Goal: Navigation & Orientation: Find specific page/section

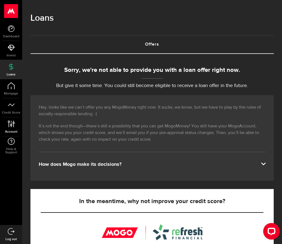
click at [11, 125] on use at bounding box center [11, 124] width 7 height 7
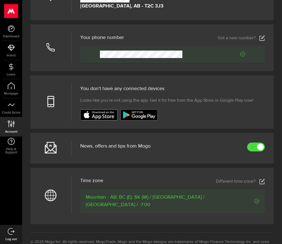
scroll to position [166, 0]
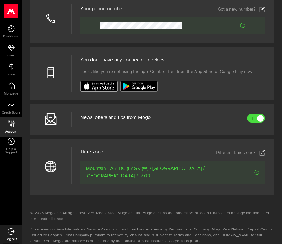
click at [45, 79] on icon at bounding box center [51, 73] width 12 height 12
click at [49, 125] on icon at bounding box center [51, 119] width 12 height 12
click at [94, 120] on span "News, offers and tips from Mogo" at bounding box center [115, 117] width 70 height 5
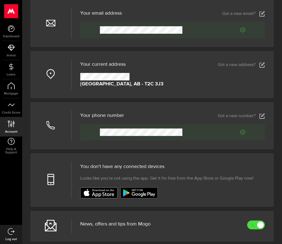
scroll to position [58, 0]
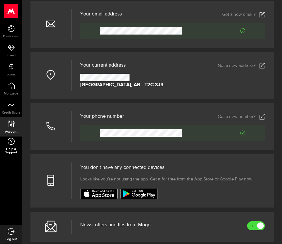
click at [12, 148] on span "Help & Support" at bounding box center [11, 151] width 22 height 7
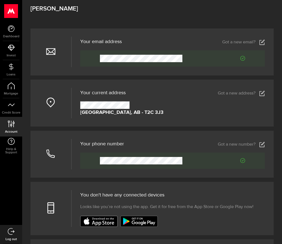
scroll to position [0, 0]
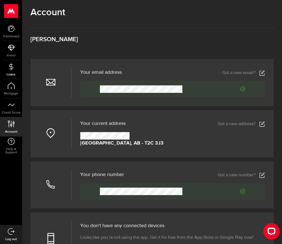
click at [14, 69] on icon at bounding box center [11, 66] width 7 height 7
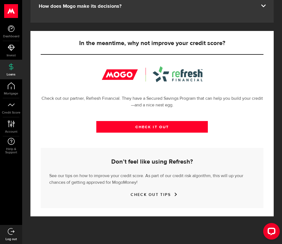
scroll to position [182, 0]
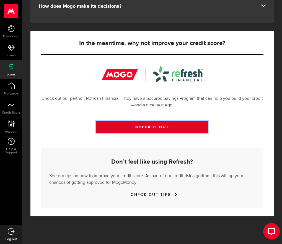
click at [113, 133] on link "CHECK IT OUT" at bounding box center [151, 127] width 111 height 12
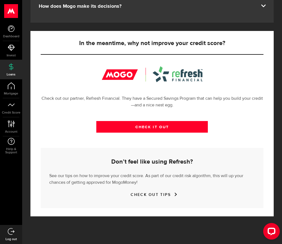
click at [261, 7] on span at bounding box center [263, 5] width 4 height 4
click at [11, 34] on link "Dashboard" at bounding box center [11, 31] width 22 height 19
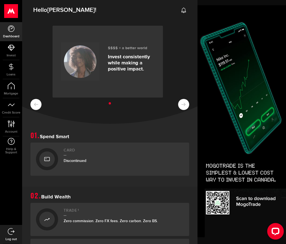
click at [179, 105] on ul at bounding box center [109, 103] width 159 height 7
click at [176, 103] on ul at bounding box center [109, 103] width 159 height 7
click at [36, 103] on ul at bounding box center [109, 103] width 159 height 7
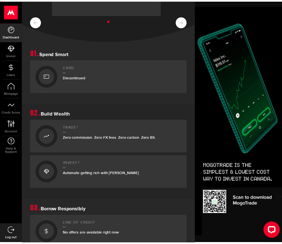
scroll to position [194, 0]
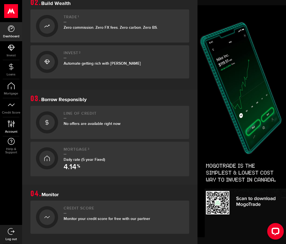
click at [11, 125] on icon at bounding box center [10, 124] width 7 height 7
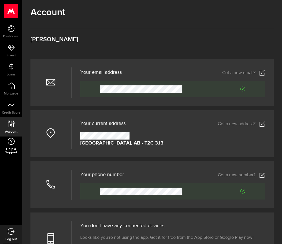
click at [14, 148] on span "Help & Support" at bounding box center [11, 151] width 22 height 7
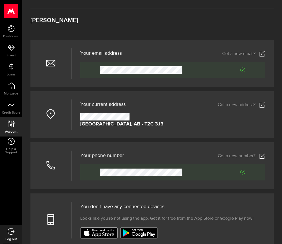
scroll to position [55, 0]
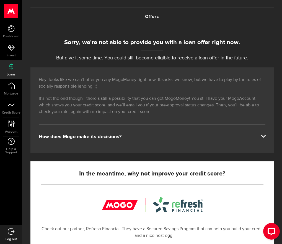
scroll to position [55, 0]
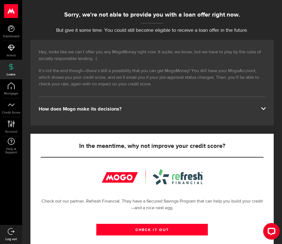
click at [261, 110] on span at bounding box center [263, 108] width 4 height 4
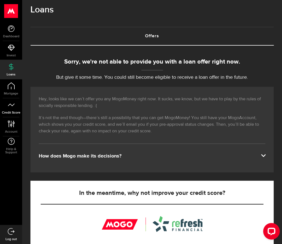
scroll to position [0, 0]
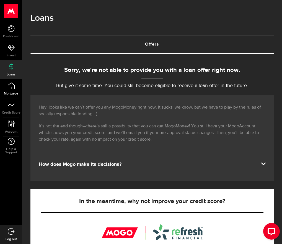
click at [14, 90] on link "Mortgage" at bounding box center [11, 88] width 22 height 19
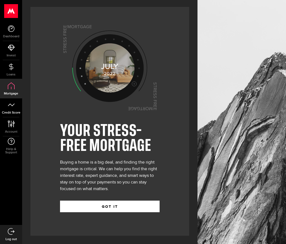
click at [11, 109] on link "Credit Score" at bounding box center [11, 107] width 22 height 19
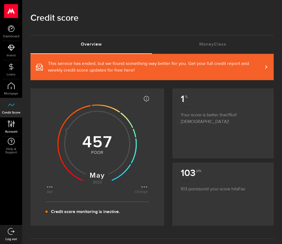
click at [12, 125] on use at bounding box center [11, 124] width 7 height 7
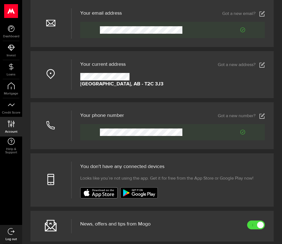
scroll to position [111, 0]
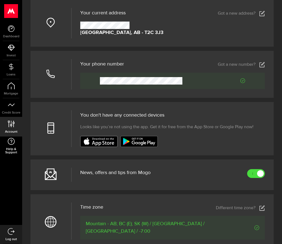
click at [12, 145] on link "Help & Support" at bounding box center [11, 146] width 22 height 19
click at [135, 199] on div "Votre adresse courriel Your email address Got a new email? Got a new email? You…" at bounding box center [151, 151] width 243 height 405
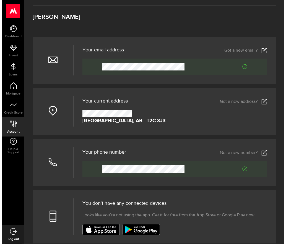
scroll to position [0, 0]
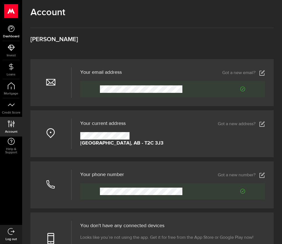
click at [12, 32] on use at bounding box center [11, 28] width 7 height 7
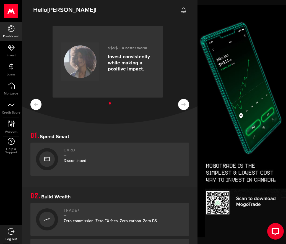
click at [219, 202] on img at bounding box center [241, 124] width 88 height 239
click at [256, 122] on img at bounding box center [241, 124] width 88 height 239
click at [232, 173] on img at bounding box center [241, 124] width 88 height 239
click at [252, 200] on img at bounding box center [241, 124] width 88 height 239
click at [11, 11] on use at bounding box center [11, 11] width 14 height 14
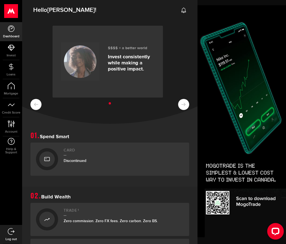
click at [11, 27] on use at bounding box center [11, 28] width 7 height 7
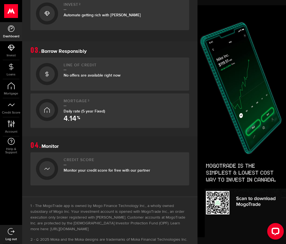
scroll to position [295, 0]
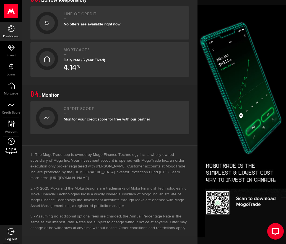
click at [15, 150] on span "Help & Support" at bounding box center [11, 151] width 22 height 7
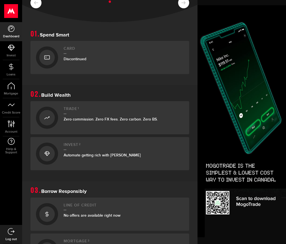
scroll to position [0, 0]
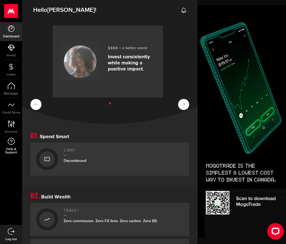
click at [8, 147] on link "Help & Support" at bounding box center [11, 146] width 22 height 19
